Goal: Entertainment & Leisure: Consume media (video, audio)

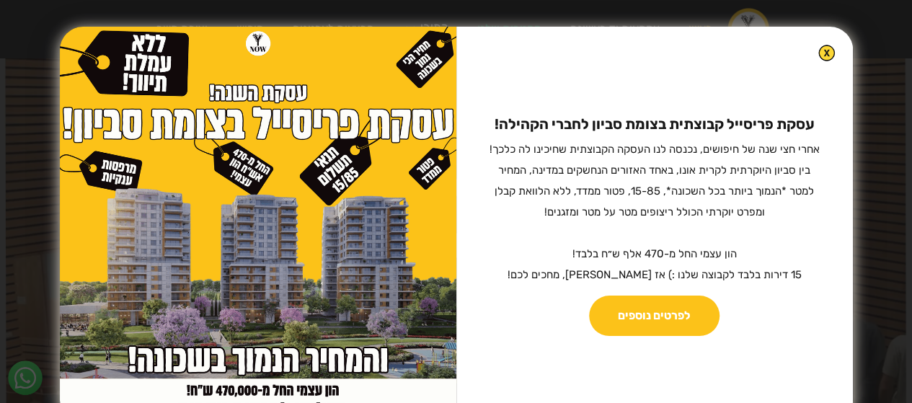
click at [819, 57] on img at bounding box center [827, 53] width 17 height 17
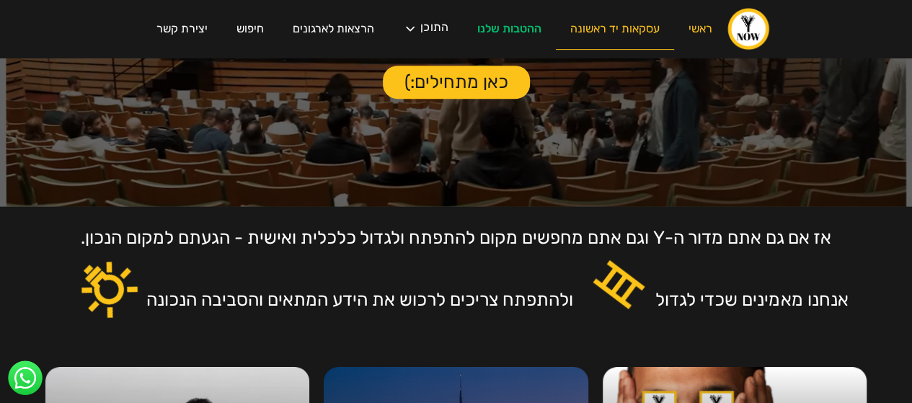
scroll to position [287, 0]
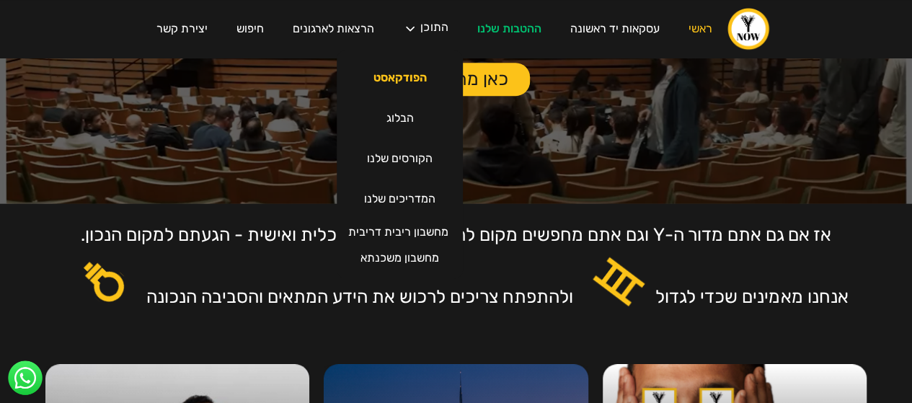
click at [401, 67] on link "הפודקאסט" at bounding box center [400, 78] width 82 height 40
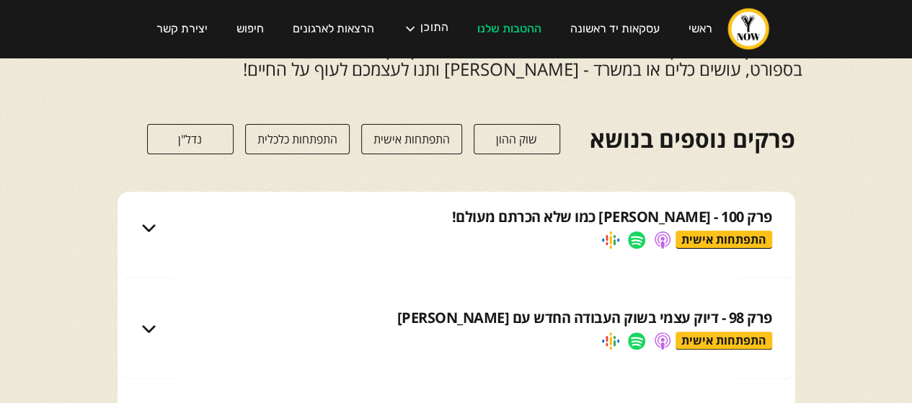
scroll to position [91, 0]
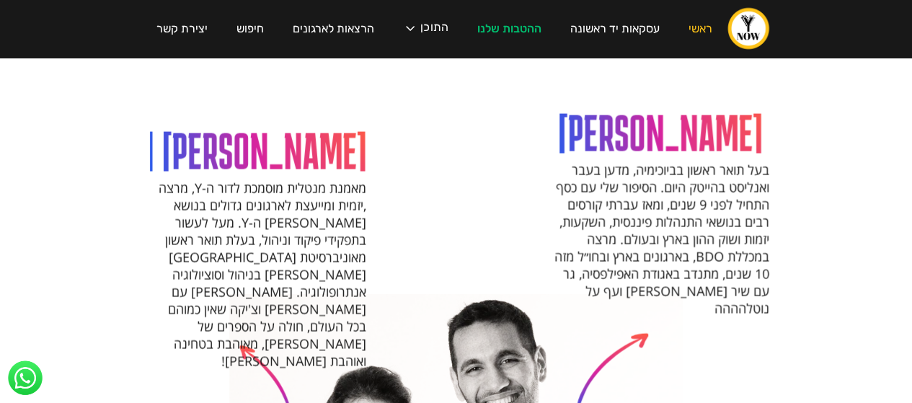
scroll to position [1384, 0]
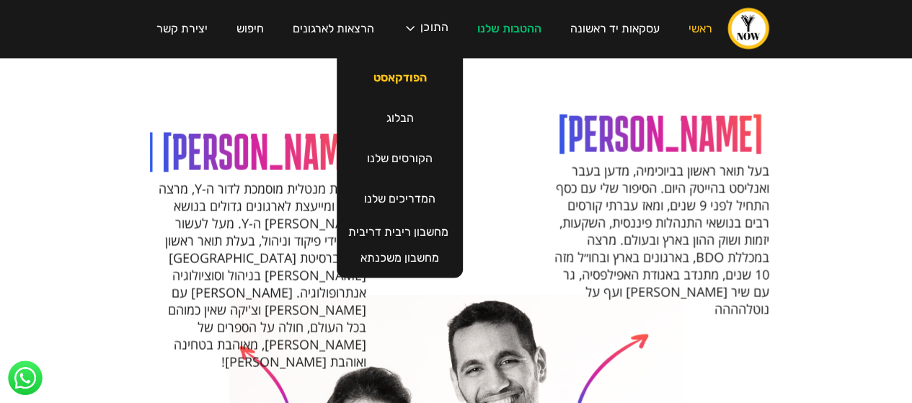
click at [409, 77] on link "הפודקאסט" at bounding box center [400, 78] width 82 height 40
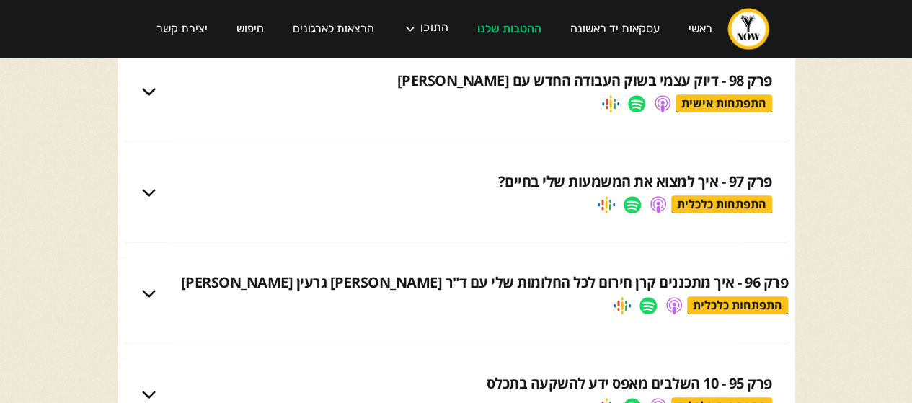
scroll to position [330, 0]
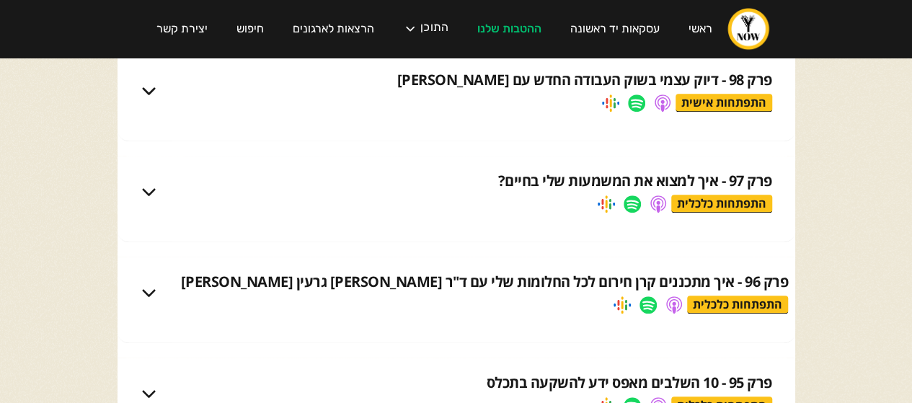
click at [633, 208] on link at bounding box center [632, 203] width 17 height 17
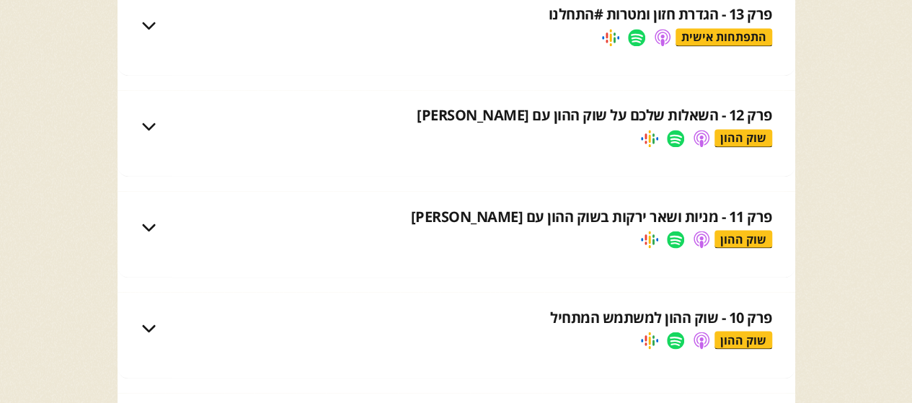
scroll to position [169, 0]
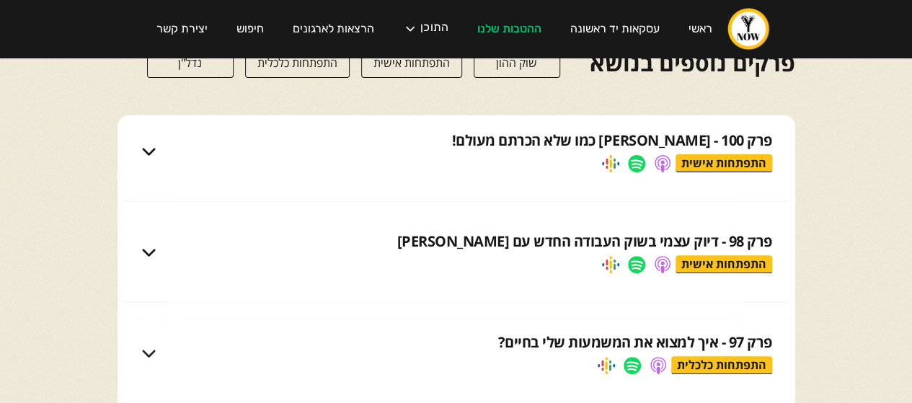
click at [434, 69] on link "התפתחות אישית" at bounding box center [411, 63] width 101 height 30
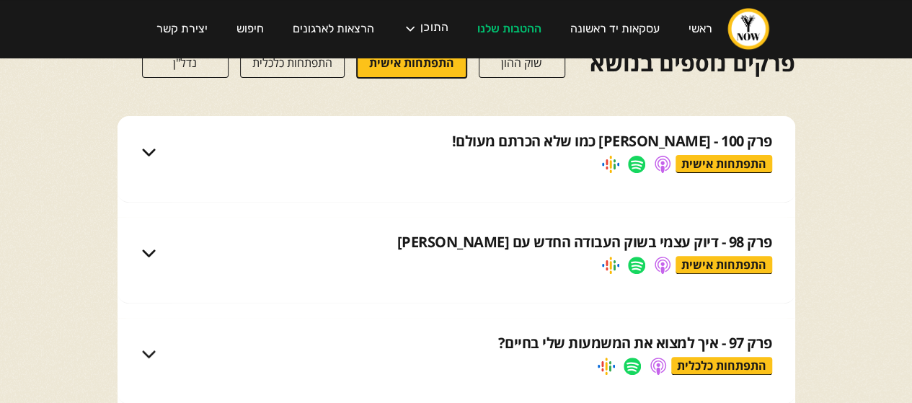
click at [444, 76] on link "התפתחות אישית" at bounding box center [411, 63] width 111 height 32
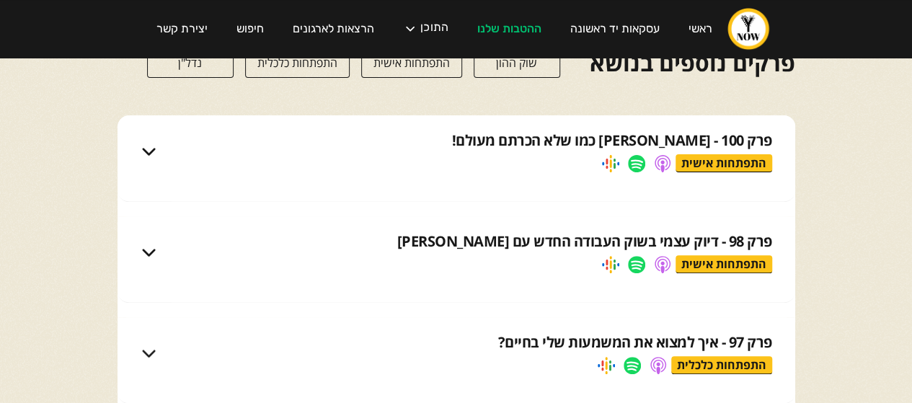
click at [435, 67] on link "התפתחות אישית" at bounding box center [411, 63] width 101 height 30
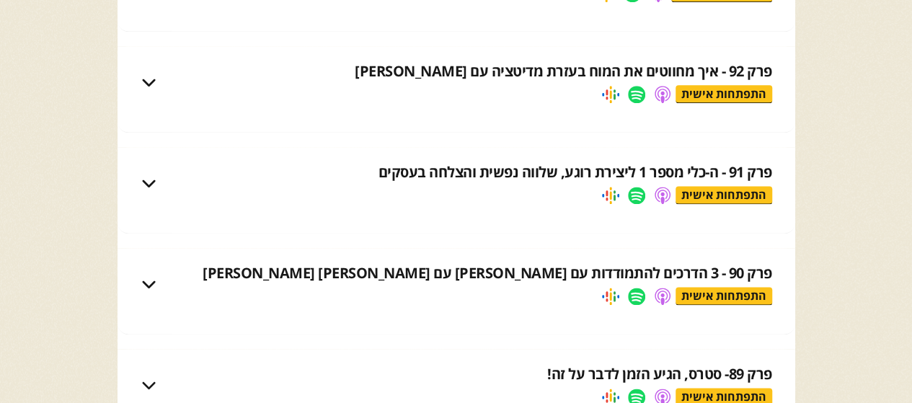
scroll to position [846, 0]
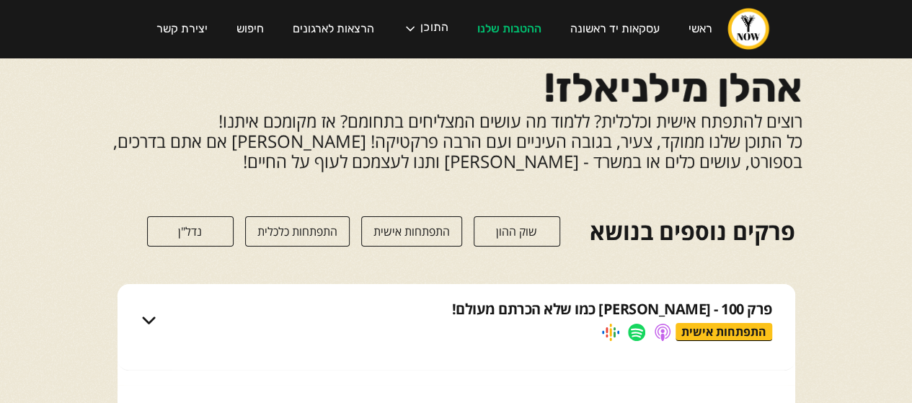
click at [422, 229] on link "התפתחות אישית" at bounding box center [411, 231] width 101 height 30
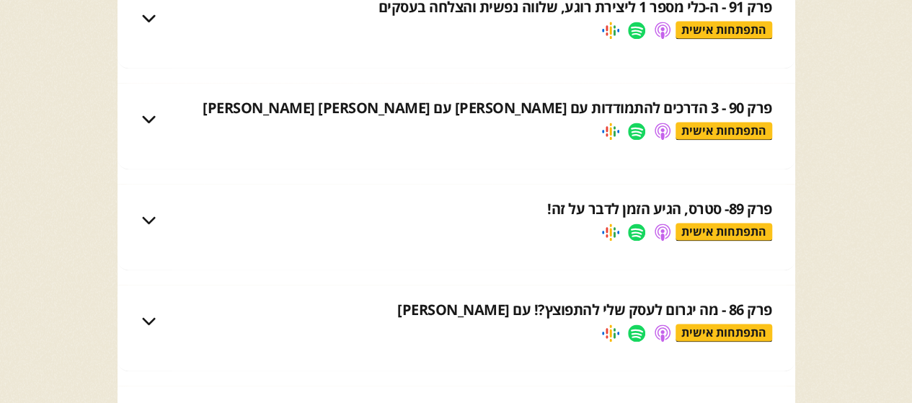
scroll to position [3300, 0]
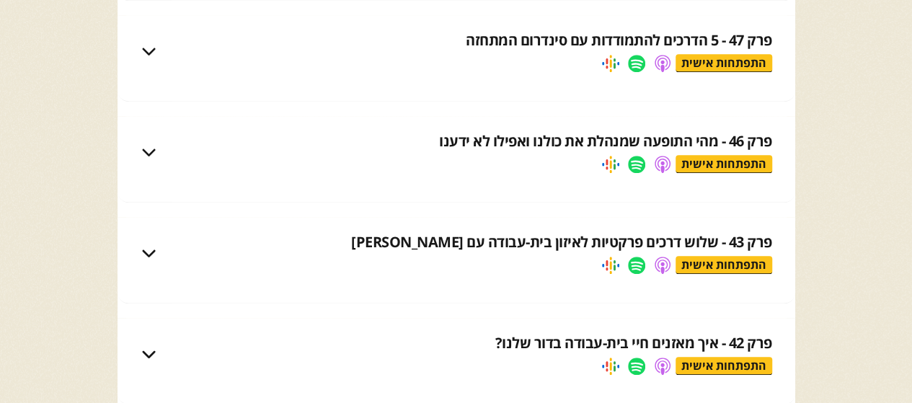
click at [146, 154] on img at bounding box center [149, 152] width 17 height 17
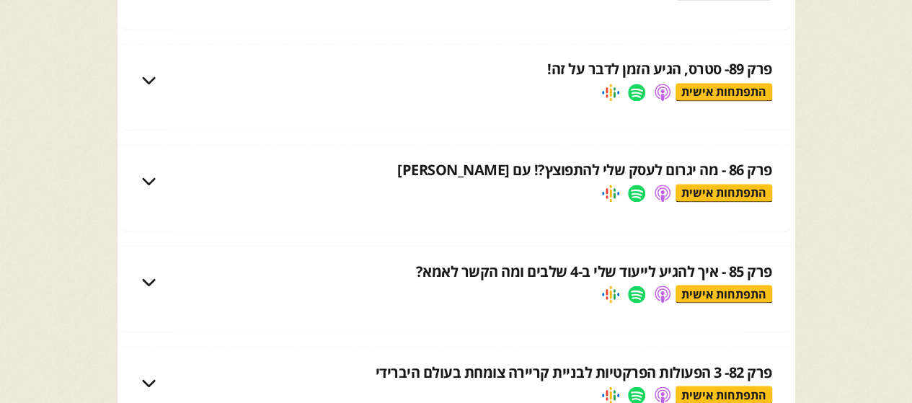
scroll to position [1113, 0]
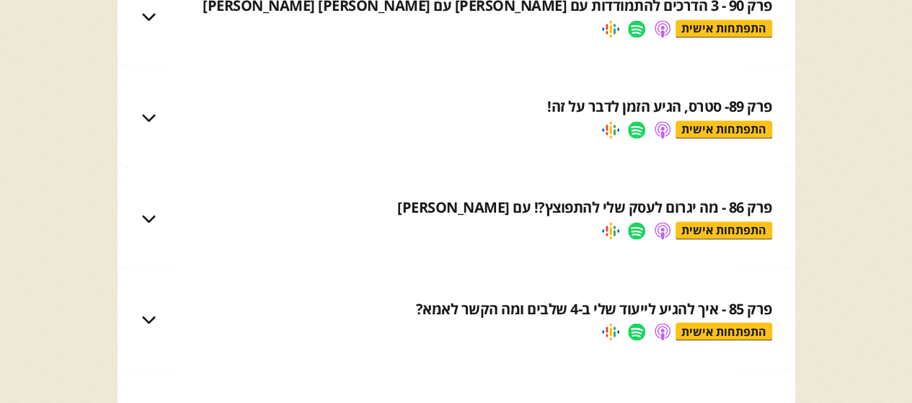
click at [193, 81] on div "פרק 89- סטרס, הגיע הזמן לדבר על זה! התפתחות אישית" at bounding box center [457, 117] width 678 height 72
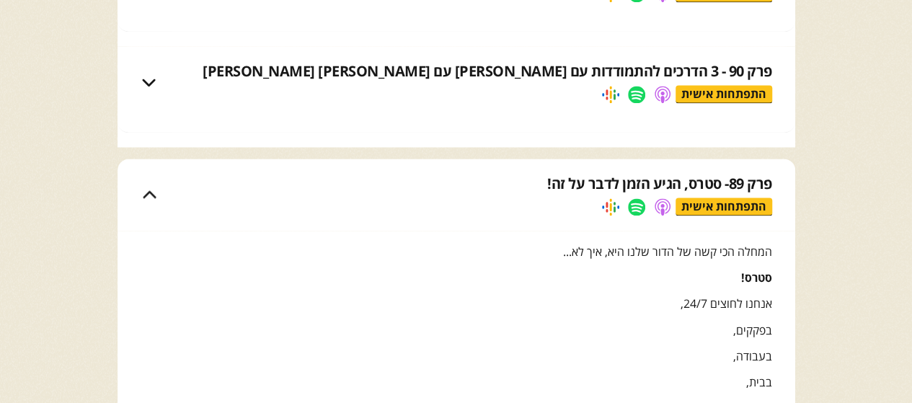
scroll to position [1048, 0]
click at [232, 104] on div "פרק 90 - 3 הדרכים להתמודדות עם סטרס עם יונתן מיכאלי‎ התפתחות אישית" at bounding box center [457, 81] width 678 height 72
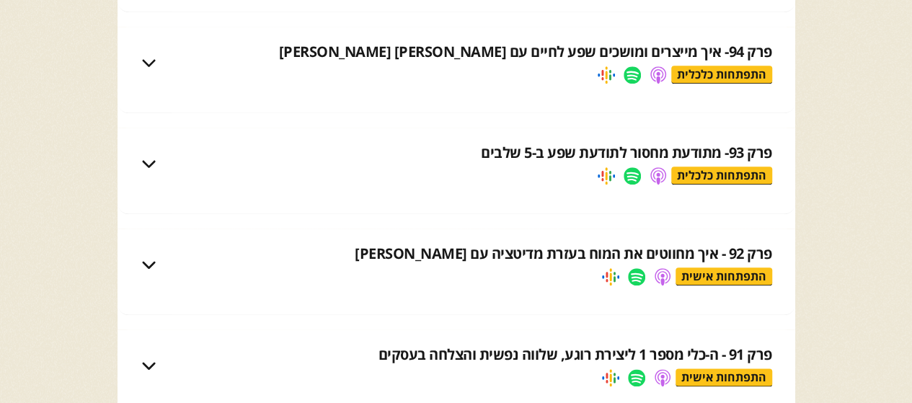
scroll to position [661, 0]
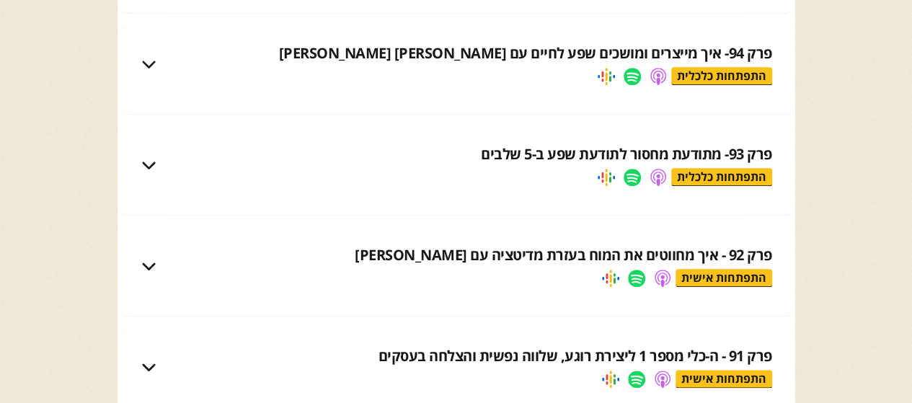
click at [312, 166] on div "פרק 93- מתודעת מחסור לתודעת שפע ב-5 שלבים התפתחות כלכלית" at bounding box center [473, 165] width 597 height 42
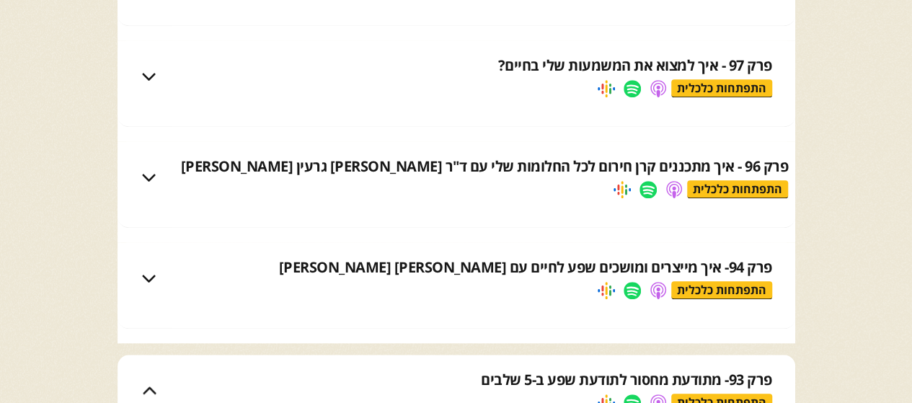
scroll to position [453, 0]
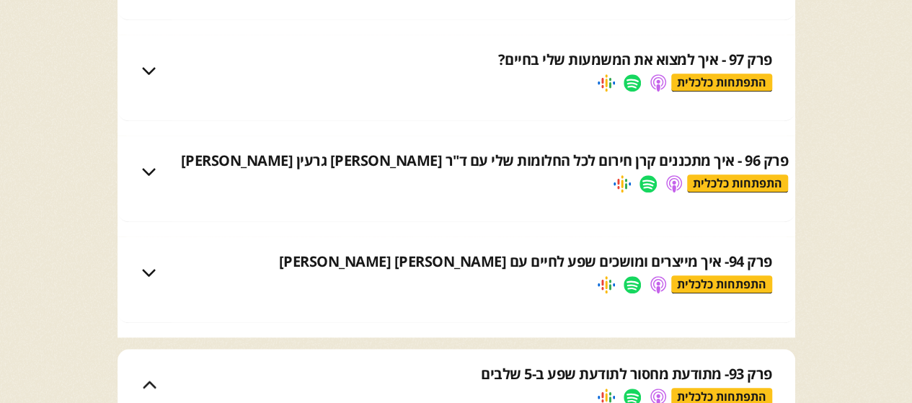
click at [407, 288] on div "פרק 94- איך מייצרים ומושכים שפע לחיים עם אריאל הלוי התפתחות כלכלית" at bounding box center [473, 273] width 597 height 42
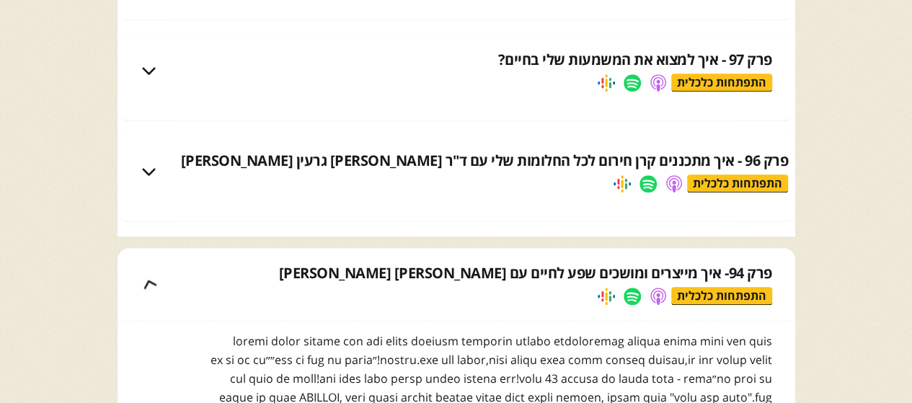
click at [407, 288] on div "פרק 94- איך מייצרים ומושכים שפע לחיים עם אריאל הלוי התפתחות כלכלית" at bounding box center [473, 284] width 597 height 42
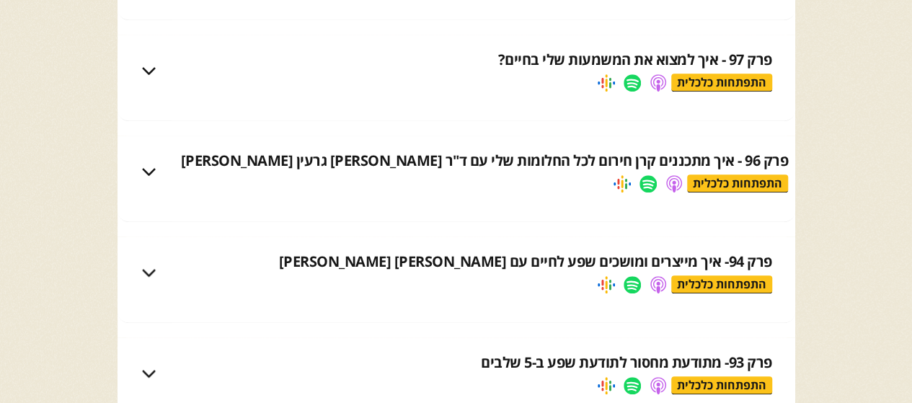
click at [407, 288] on div "פרק 94- איך מייצרים ומושכים שפע לחיים עם אריאל הלוי התפתחות כלכלית" at bounding box center [473, 273] width 597 height 42
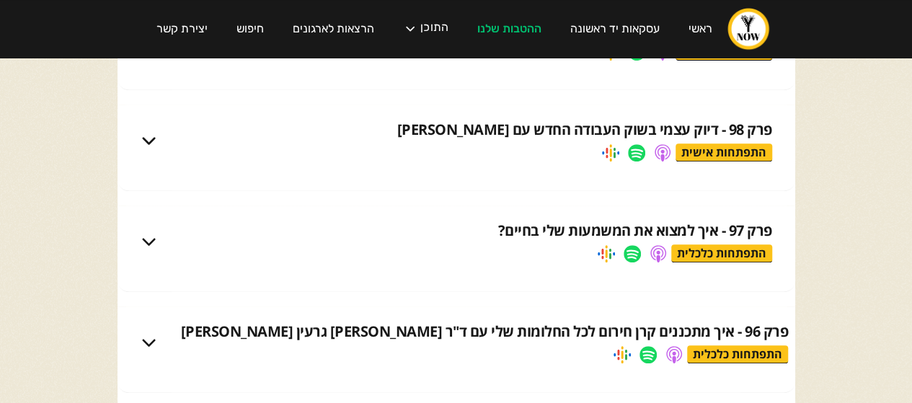
scroll to position [270, 0]
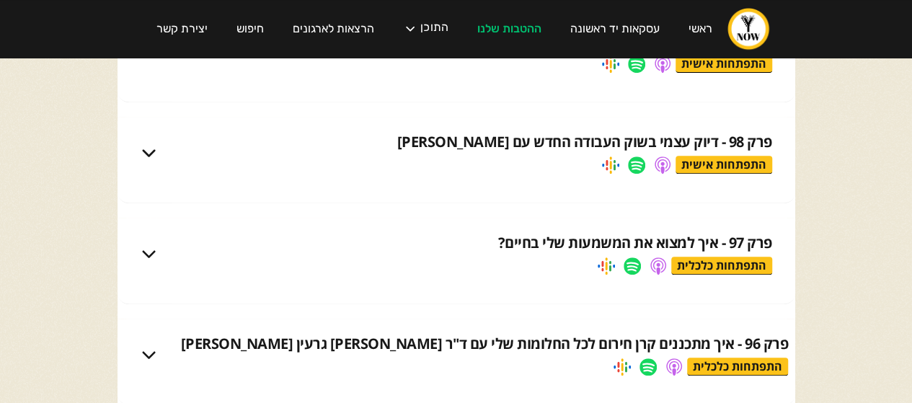
click at [440, 128] on div "פרק 98 - דיוק עצמי בשוק העבודה החדש עם רוני לפידות התפתחות אישית" at bounding box center [457, 153] width 678 height 72
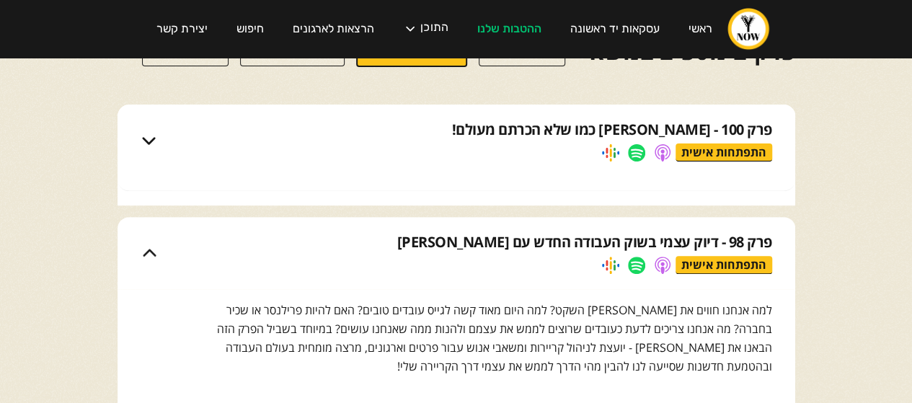
scroll to position [182, 0]
click at [410, 157] on div "פרק 100 - שי ורותם כמו שלא הכרתם מעולם! התפתחות אישית" at bounding box center [473, 140] width 597 height 42
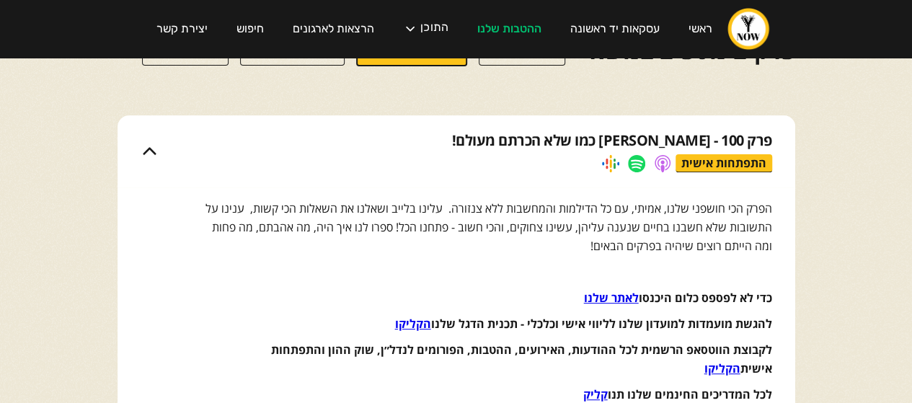
scroll to position [985, 0]
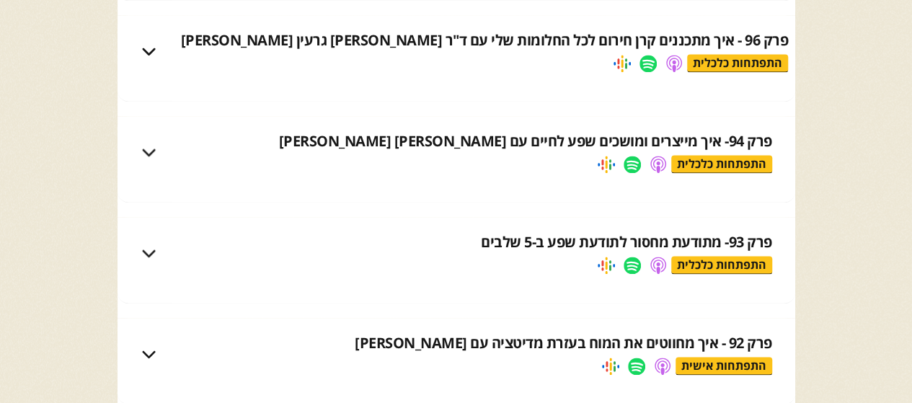
click at [519, 175] on div "פרק 94- איך מייצרים ומושכים שפע לחיים עם אריאל הלוי התפתחות כלכלית" at bounding box center [457, 152] width 678 height 72
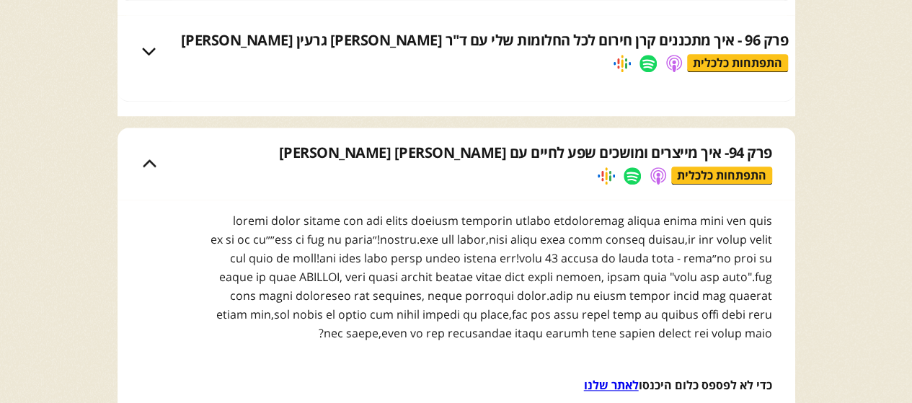
scroll to position [1497, 0]
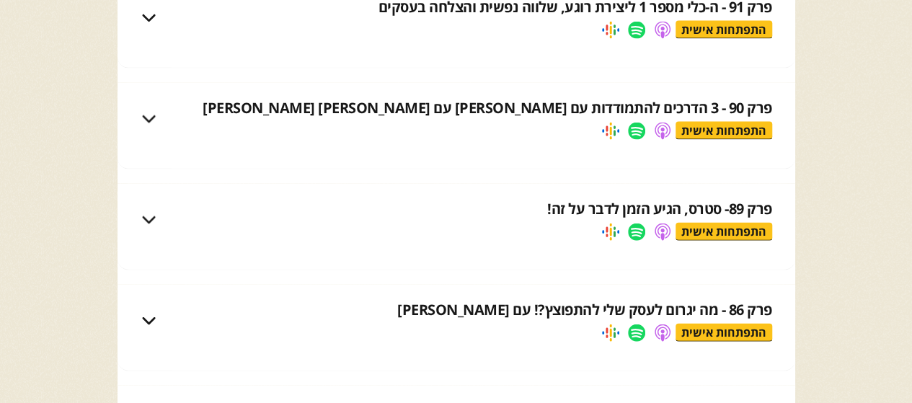
click at [454, 133] on div "פרק 90 - 3 הדרכים להתמודדות עם סטרס עם יונתן מיכאלי‎ התפתחות אישית" at bounding box center [473, 119] width 597 height 42
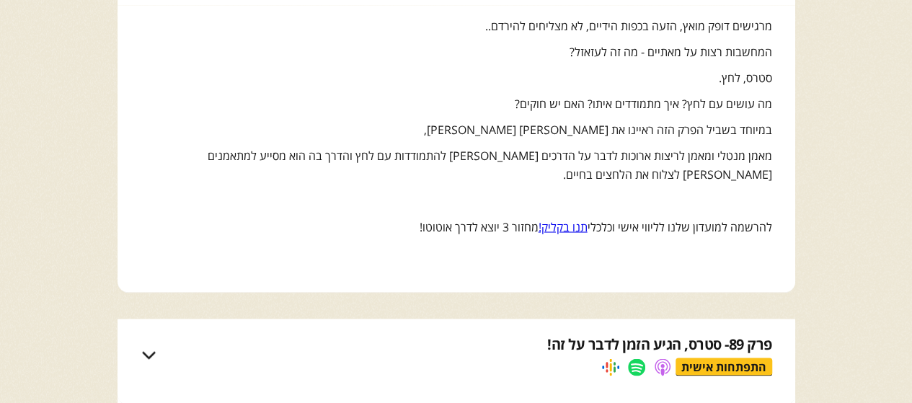
scroll to position [3596, 0]
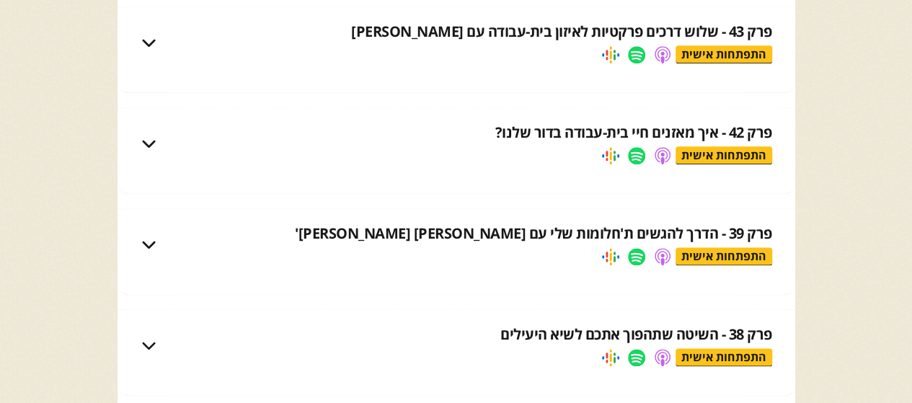
scroll to position [3300, 0]
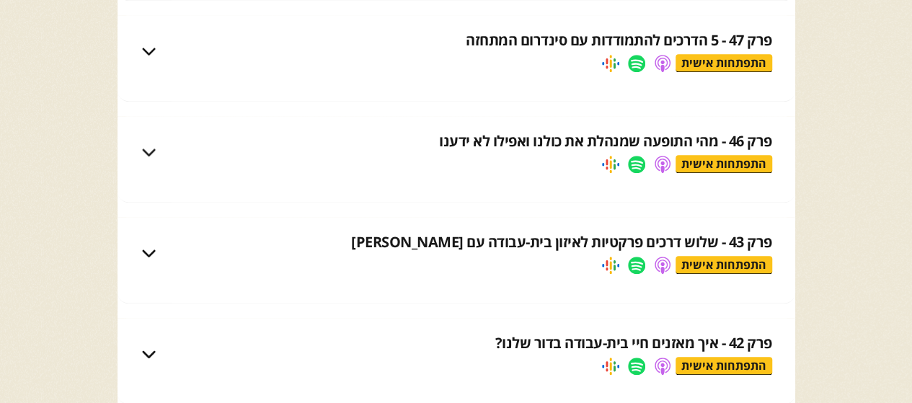
click at [482, 158] on div "פרק 46 - מהי התופעה שמנהלת את כולנו ואפילו לא ידענו התפתחות אישית" at bounding box center [473, 152] width 597 height 42
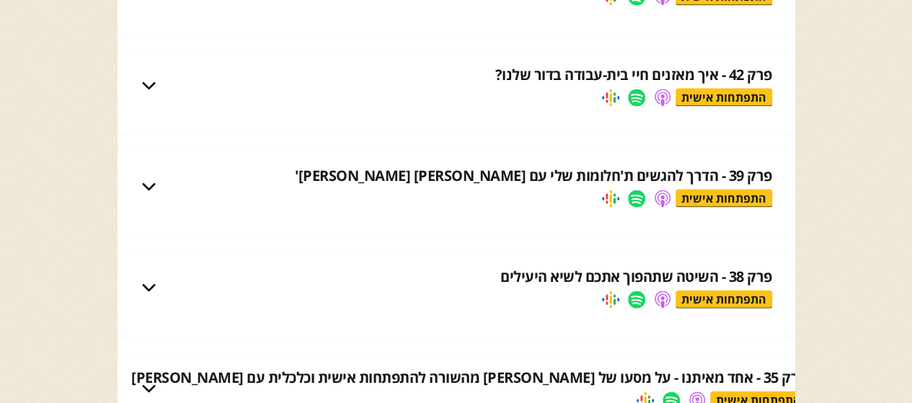
scroll to position [1583, 0]
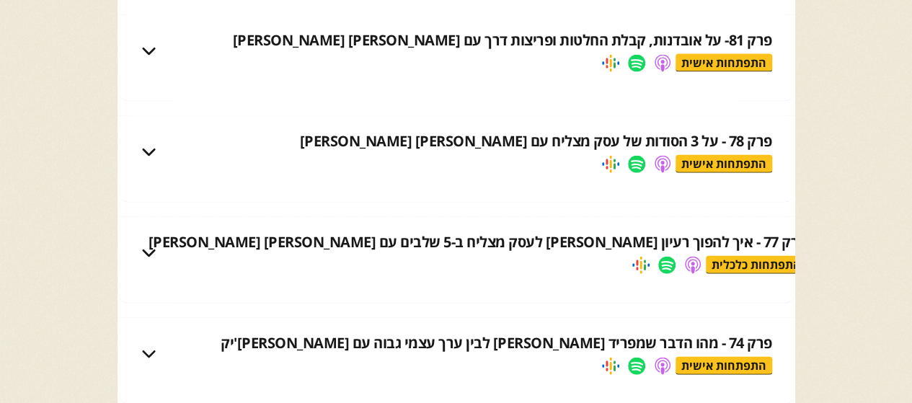
click at [479, 156] on div "פרק 78 - על 3 הסודות של עסק מצליח עם עופר לוי התפתחות אישית" at bounding box center [473, 152] width 597 height 42
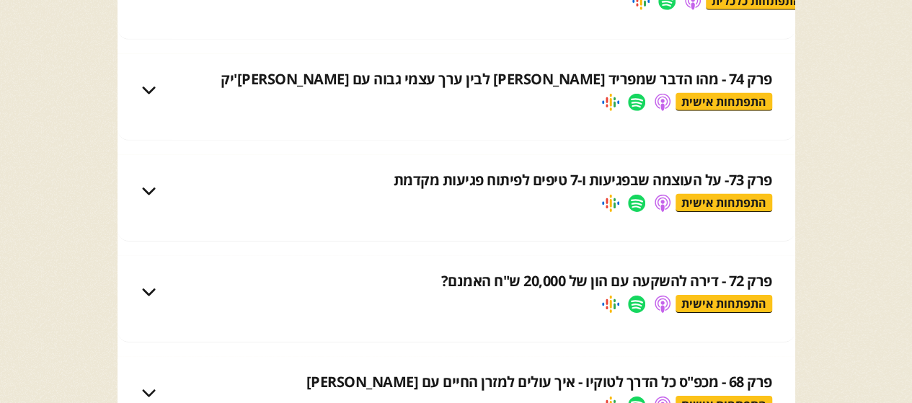
scroll to position [2195, 0]
click at [465, 94] on div "פרק 74 - מהו הדבר שמפריד בינך לבין ערך עצמי גבוה עם עודד קרבצ'יק התפתחות אישית" at bounding box center [457, 90] width 678 height 72
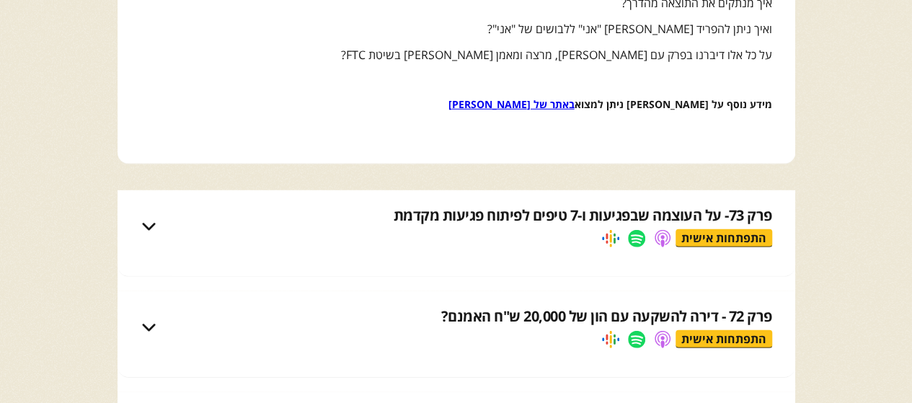
scroll to position [2032, 0]
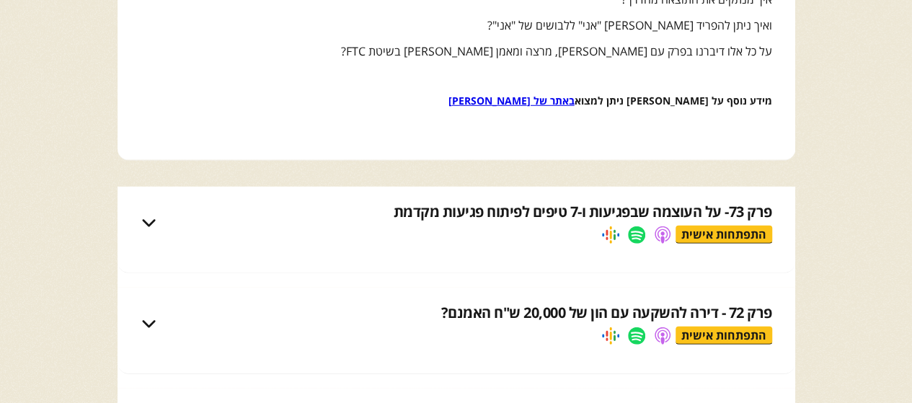
click at [414, 203] on div "פרק 73- על העוצמה שבפגיעות ו-7 טיפים לפיתוח פגיעות מקדמת" at bounding box center [583, 212] width 379 height 20
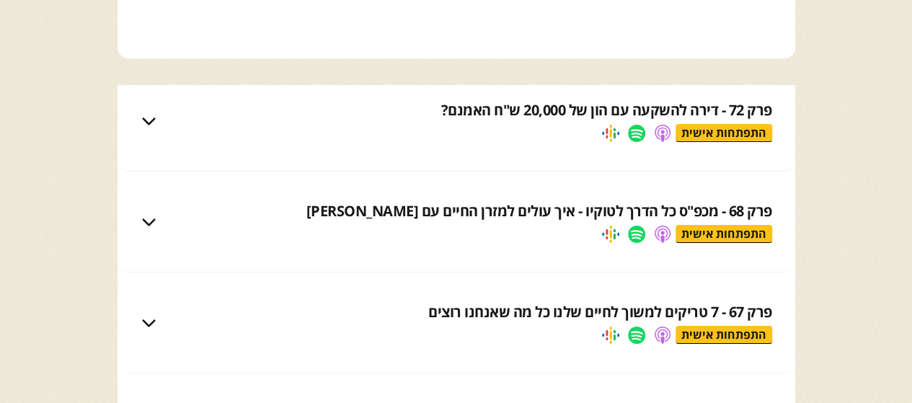
scroll to position [2485, 0]
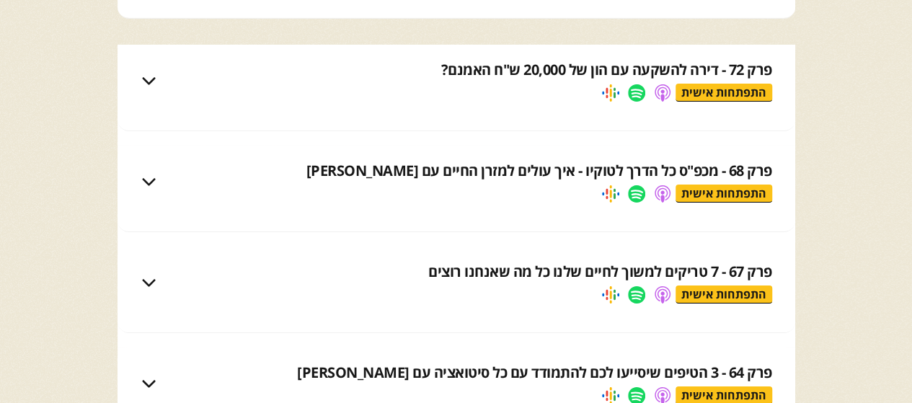
click at [439, 104] on div "פרק 72 - דירה להשקעה עם הון של 20,000 ש"ח האמנם? התפתחות אישית" at bounding box center [457, 81] width 678 height 72
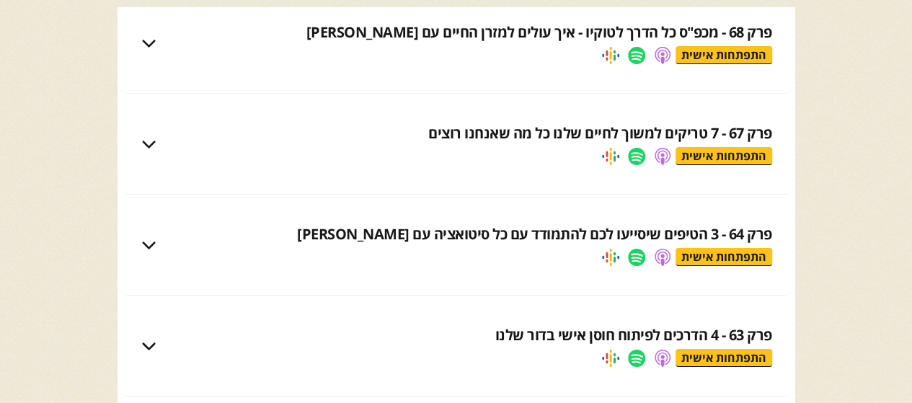
scroll to position [2506, 0]
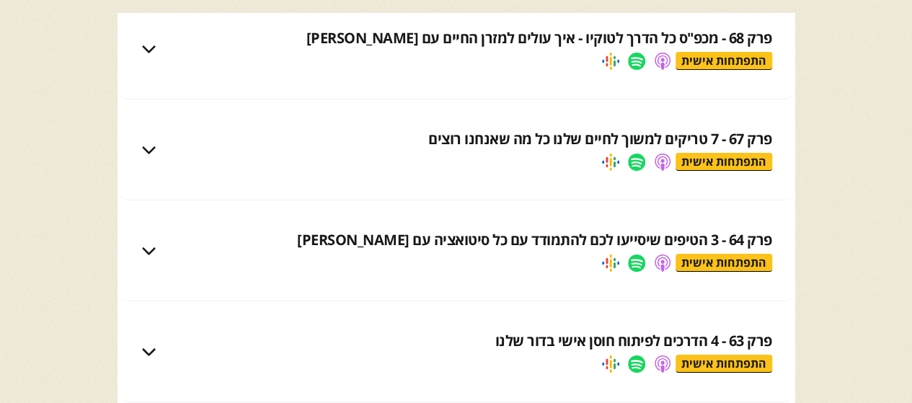
click at [465, 54] on div "פרק 68 - מכפ"ס כל הדרך לטוקיו - איך עולים למזרן החיים עם ניקול זליקמן התפתחות א…" at bounding box center [473, 49] width 597 height 42
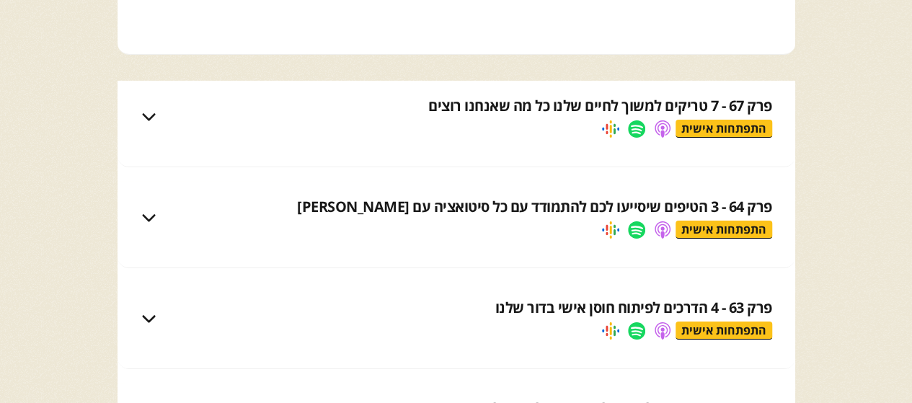
click at [433, 105] on div "פרק 67 - 7 טריקים למשוך לחיים שלנו כל מה שאנחנו רוצים התפתחות אישית" at bounding box center [473, 117] width 597 height 42
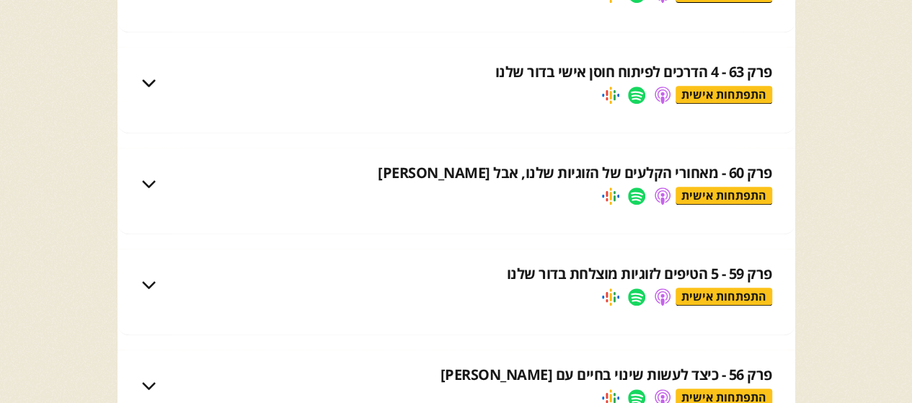
scroll to position [3181, 0]
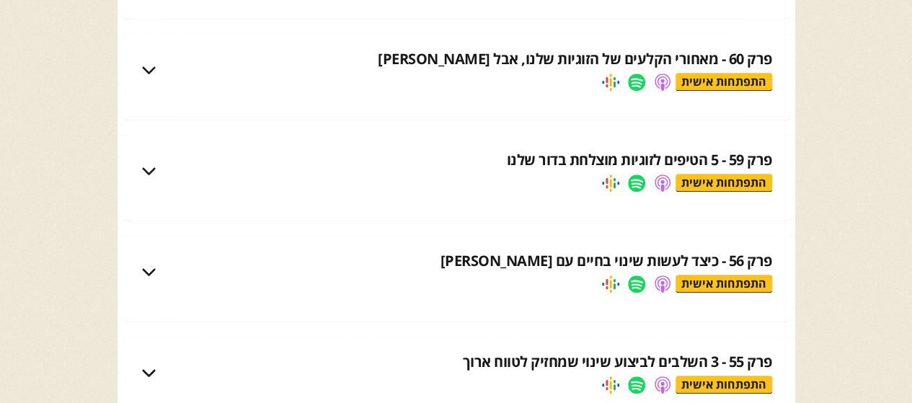
click at [459, 185] on div "פרק 59 - 5 הטיפים לזוגיות מוצלחת בדור שלנו התפתחות אישית" at bounding box center [473, 171] width 597 height 42
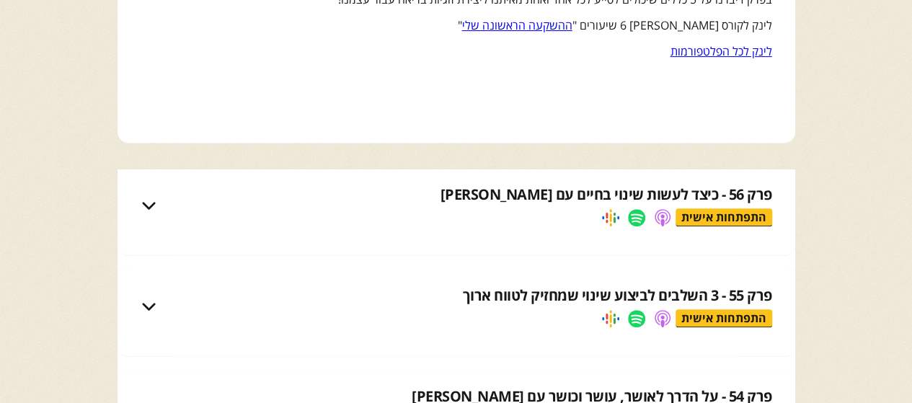
scroll to position [2899, 0]
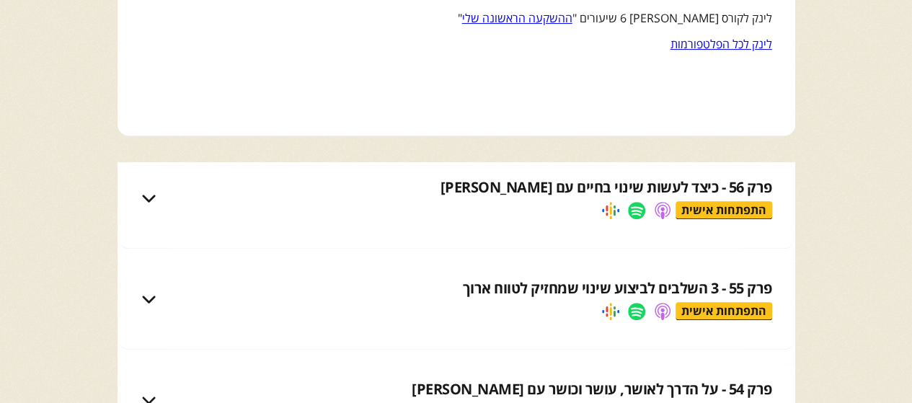
click at [459, 185] on div "פרק 56 - כיצד לעשות שינוי בחיים עם ערן שטרן התפתחות אישית" at bounding box center [473, 198] width 597 height 42
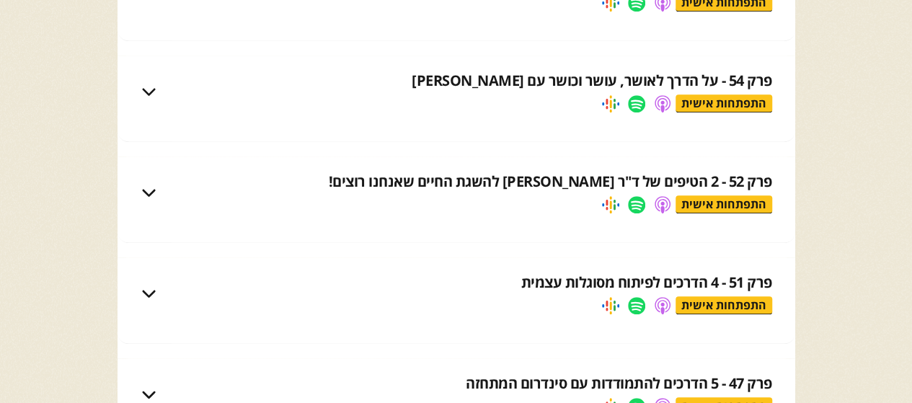
click at [469, 132] on nav "מה עושים כששומעים כ"כ הרבה "לא"? מה הדבר הכי חשוב כשמגיעים למקום עבודה, סדנה או…" at bounding box center [457, 258] width 678 height 261
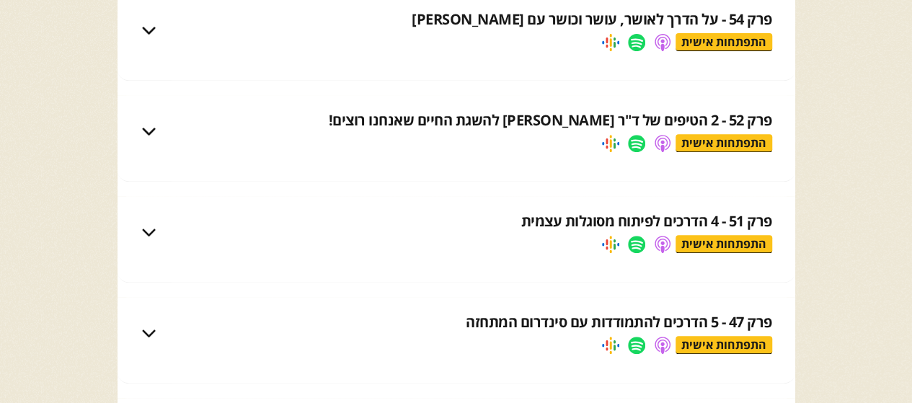
scroll to position [2956, 0]
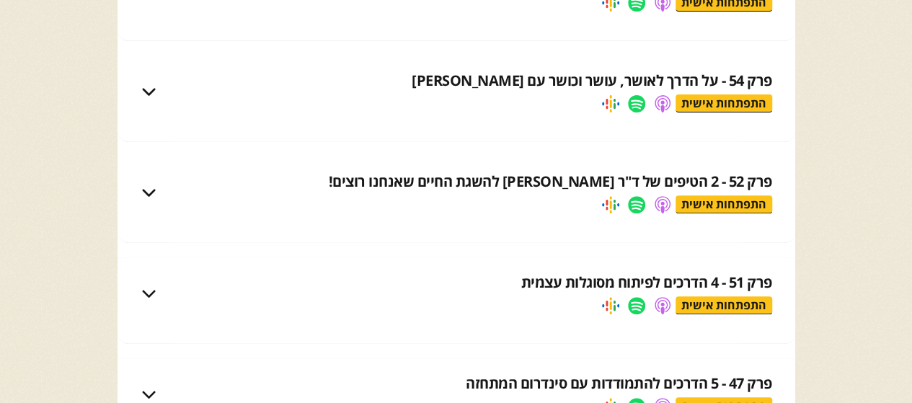
click at [493, 104] on div "פרק 54 - על הדרך לאושר, עושר וכושר עם מיכל רוזנטל התפתחות אישית" at bounding box center [473, 92] width 597 height 42
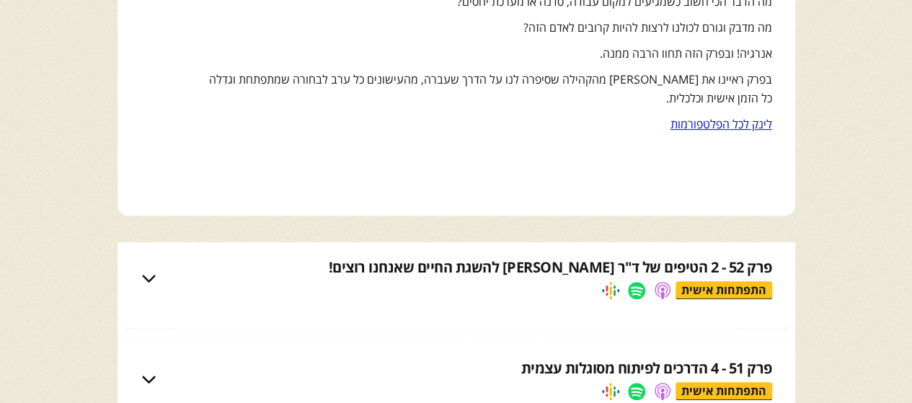
scroll to position [3151, 0]
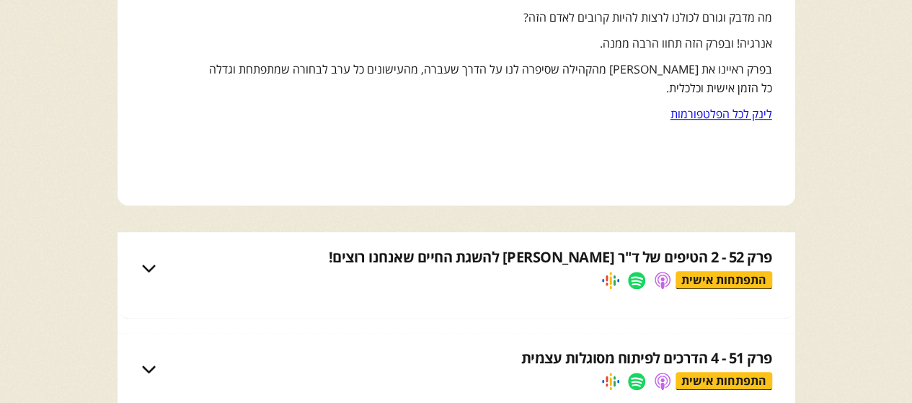
click at [431, 252] on div "פרק 52 - 2 הטיפים של ד"ר אנאבלה שקד להשגת החיים שאנחנו רוצים!" at bounding box center [551, 257] width 444 height 20
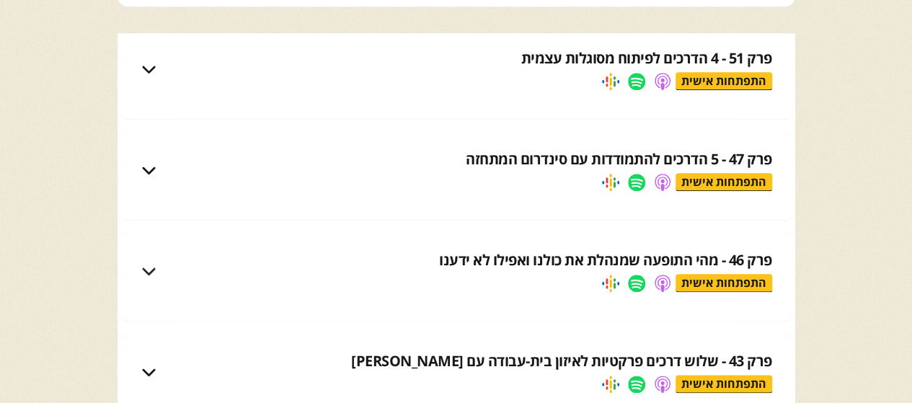
scroll to position [3485, 0]
